Goal: Navigation & Orientation: Find specific page/section

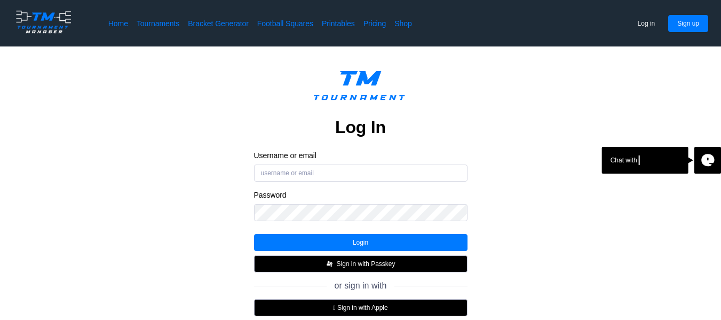
scroll to position [199, 0]
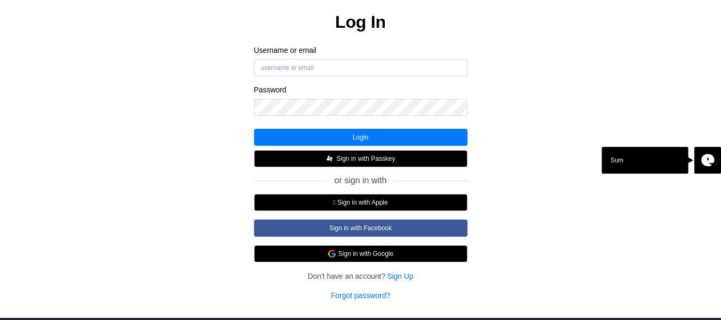
scroll to position [109, 0]
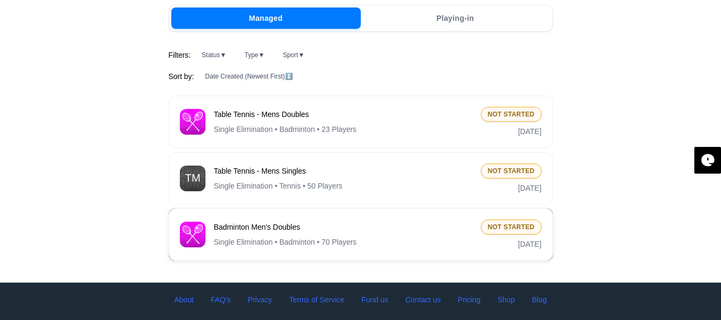
click at [325, 241] on span "Single Elimination • Badminton • 70 Players" at bounding box center [285, 242] width 143 height 11
